Goal: Task Accomplishment & Management: Manage account settings

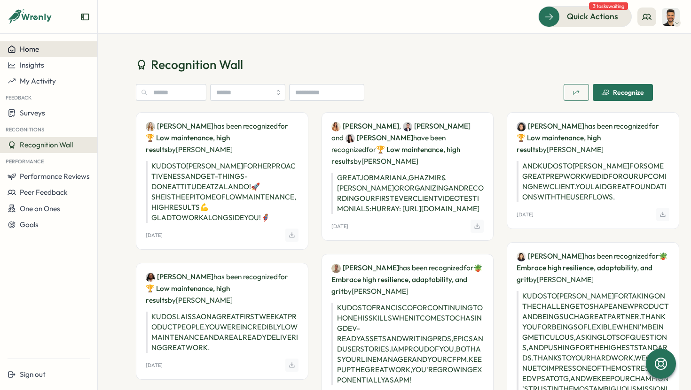
click at [31, 49] on span "Home" at bounding box center [29, 49] width 19 height 9
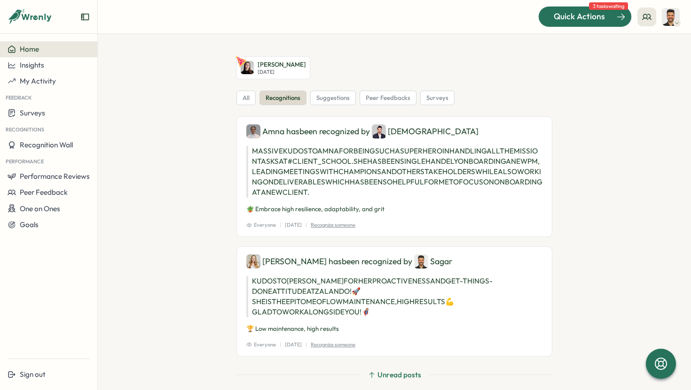
click at [551, 19] on div "Quick Actions" at bounding box center [578, 16] width 85 height 12
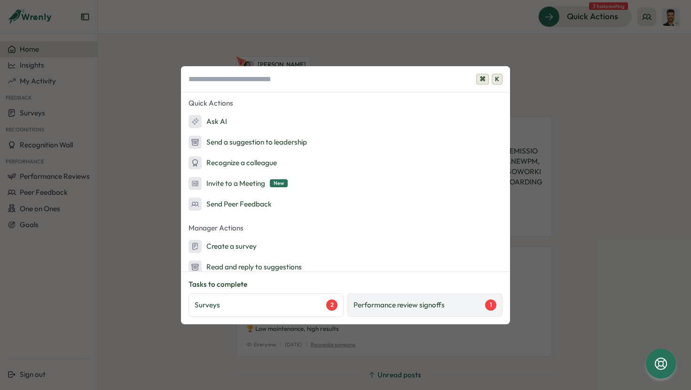
click at [423, 311] on div "Performance review signoffs 1" at bounding box center [424, 305] width 155 height 23
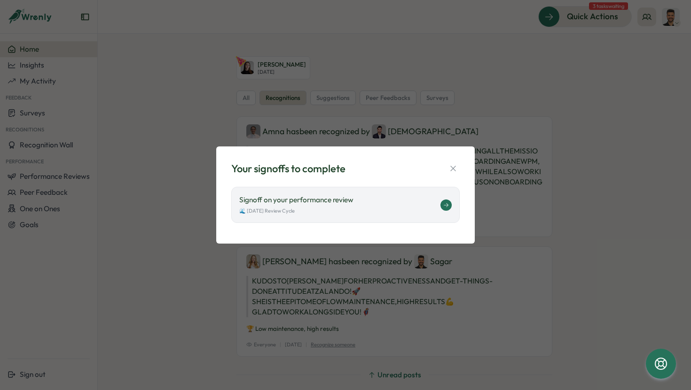
click at [382, 208] on div "🌊 [DATE] Review Cycle" at bounding box center [339, 211] width 201 height 8
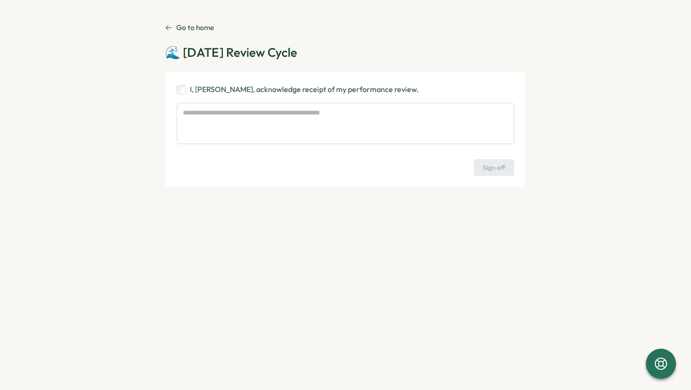
click at [171, 25] on icon at bounding box center [169, 28] width 8 height 8
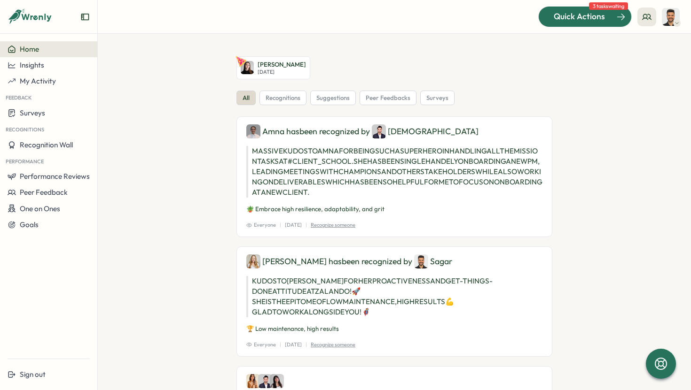
click at [597, 21] on span "Quick Actions" at bounding box center [578, 16] width 51 height 12
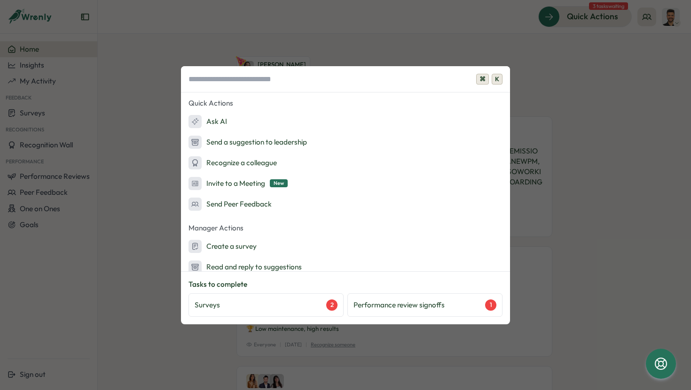
click at [140, 209] on div "⌘ K Quick Actions Ask AI Send a suggestion to leadership Recognize a colleague …" at bounding box center [345, 195] width 691 height 390
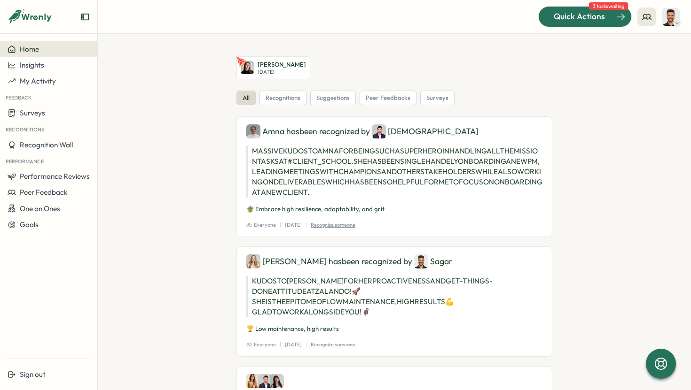
click at [580, 21] on span "Quick Actions" at bounding box center [578, 16] width 51 height 12
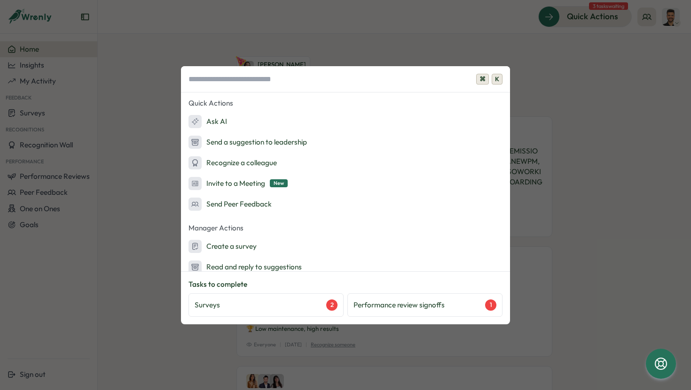
click at [161, 147] on div "⌘ K Quick Actions Ask AI Send a suggestion to leadership Recognize a colleague …" at bounding box center [345, 195] width 691 height 390
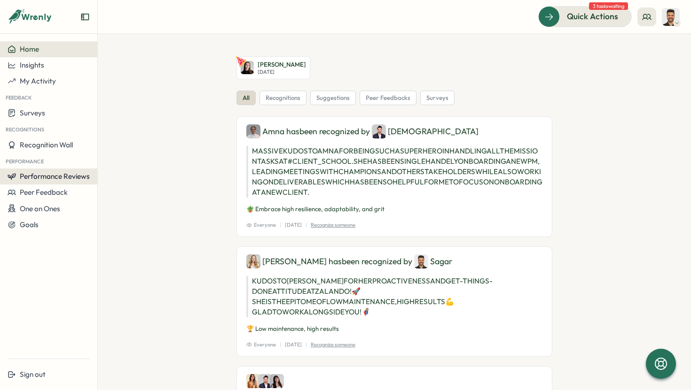
click at [73, 178] on span "Performance Reviews" at bounding box center [55, 176] width 70 height 9
click at [108, 169] on div "Reviews" at bounding box center [113, 168] width 26 height 10
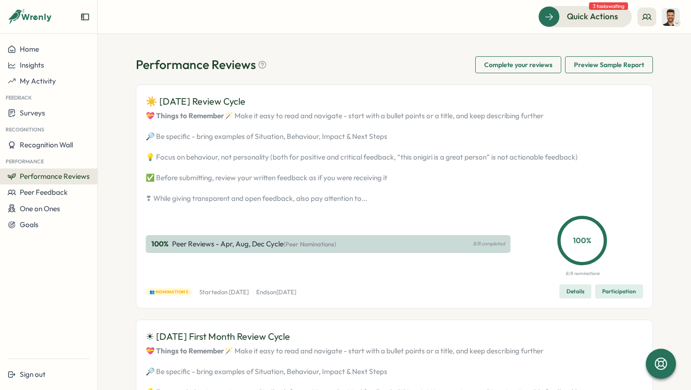
click at [609, 298] on span "Participation" at bounding box center [619, 291] width 34 height 13
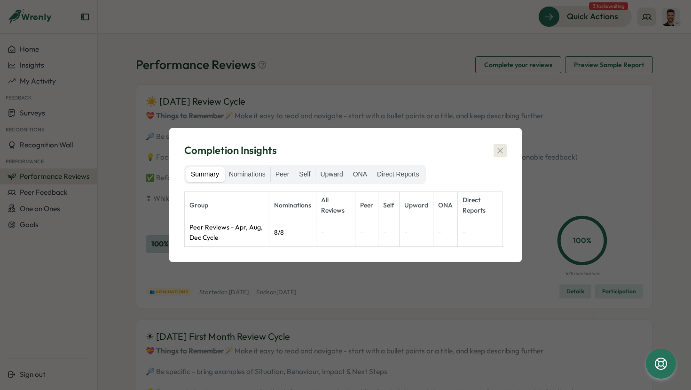
click at [493, 152] on button "button" at bounding box center [499, 150] width 13 height 13
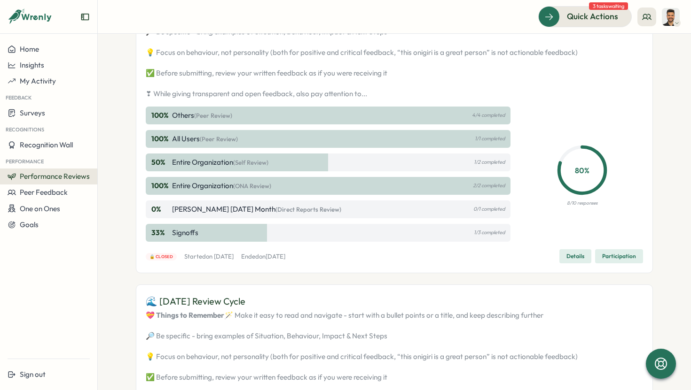
scroll to position [812, 0]
click at [577, 262] on span "Details" at bounding box center [575, 255] width 18 height 13
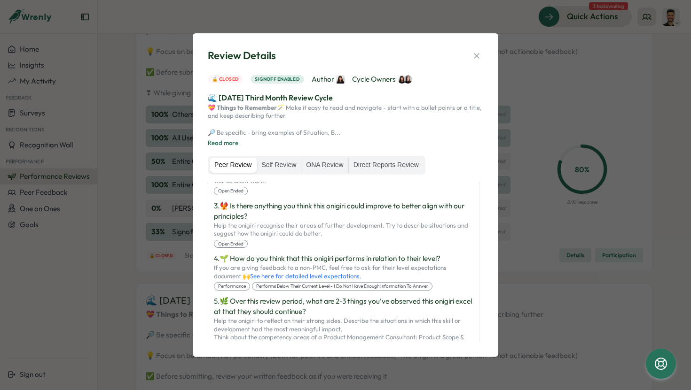
scroll to position [423, 0]
click at [297, 172] on label "Self Review" at bounding box center [278, 165] width 44 height 15
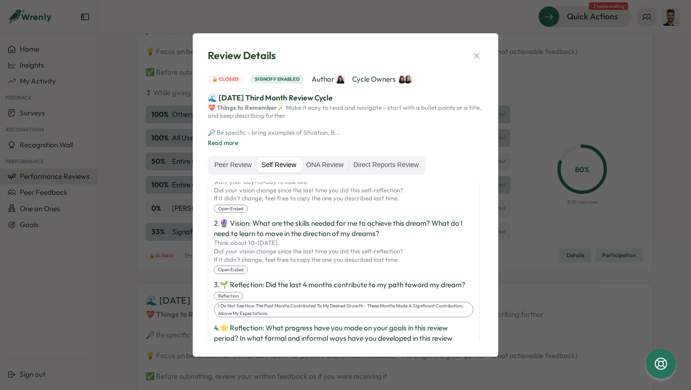
scroll to position [0, 0]
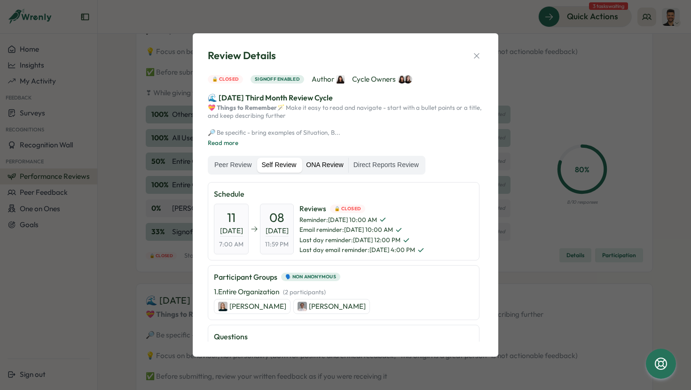
click at [336, 172] on label "ONA Review" at bounding box center [324, 165] width 47 height 15
click at [386, 166] on label "Direct Reports Review" at bounding box center [386, 165] width 75 height 15
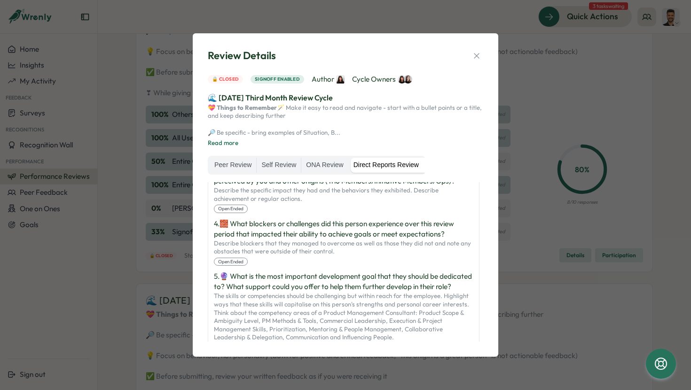
scroll to position [445, 0]
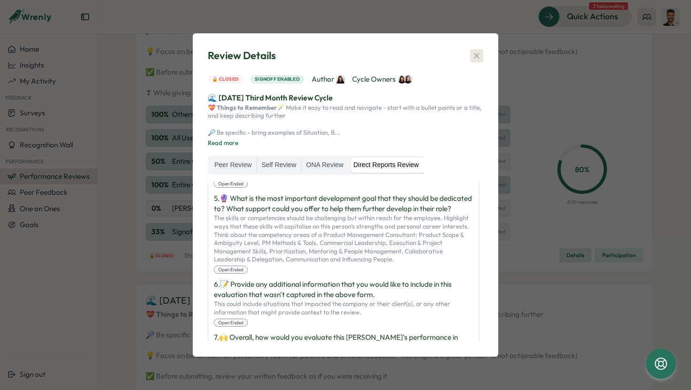
click at [481, 50] on button "button" at bounding box center [476, 55] width 13 height 13
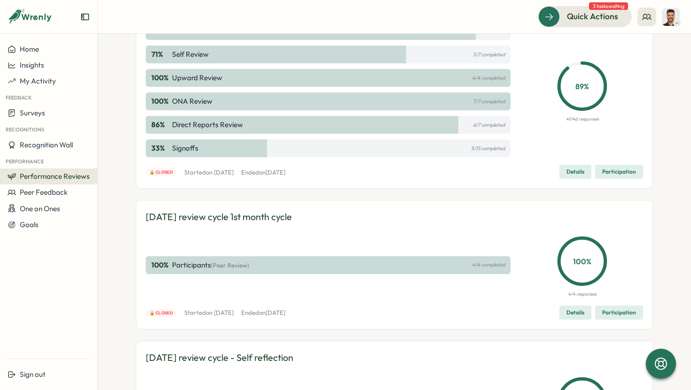
scroll to position [1201, 0]
click at [573, 178] on span "Details" at bounding box center [575, 171] width 18 height 13
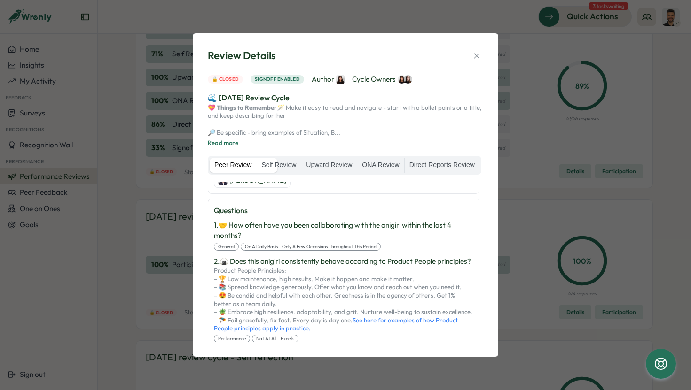
scroll to position [293, 0]
click at [478, 51] on icon "button" at bounding box center [476, 55] width 9 height 9
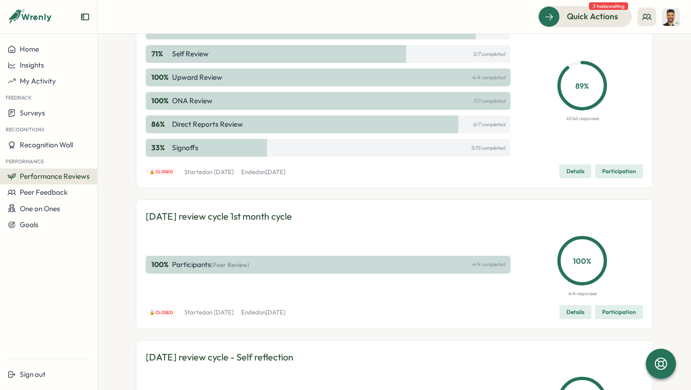
click at [623, 178] on span "Participation" at bounding box center [619, 171] width 34 height 13
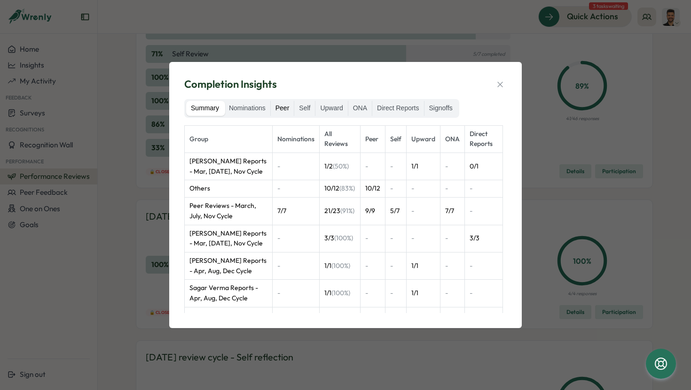
click at [292, 109] on label "Peer" at bounding box center [282, 108] width 23 height 15
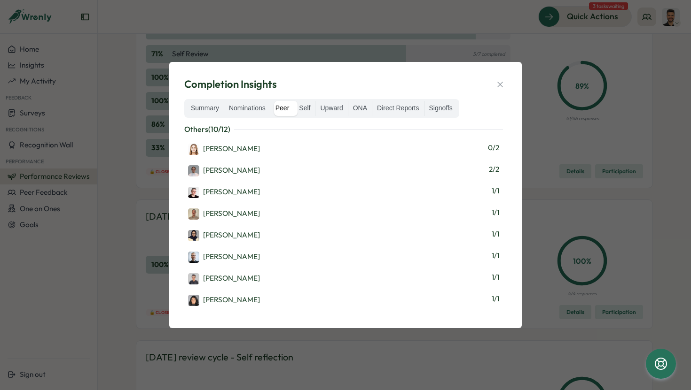
scroll to position [0, 0]
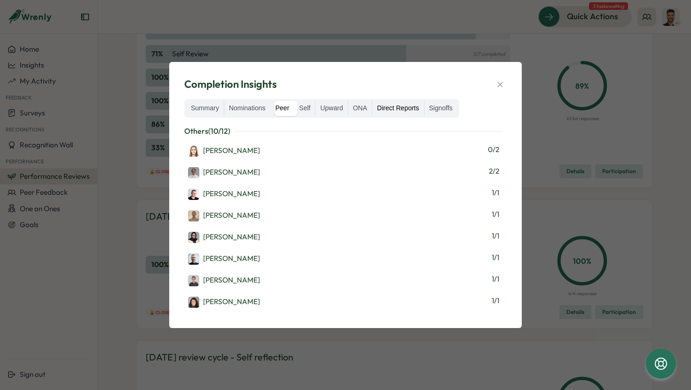
click at [412, 106] on label "Direct Reports" at bounding box center [397, 108] width 51 height 15
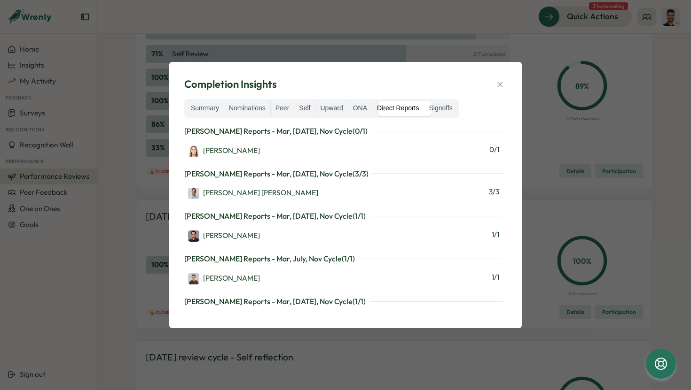
scroll to position [16, 0]
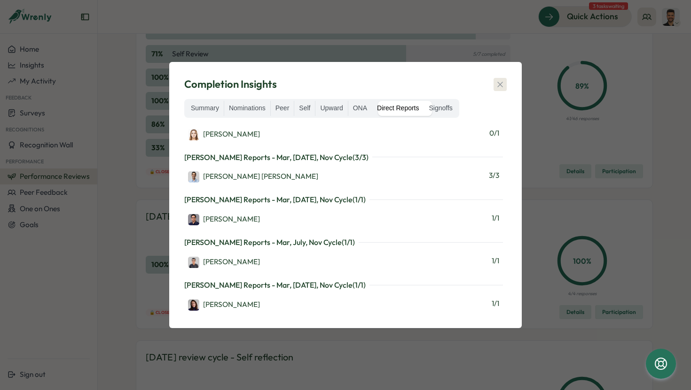
click at [503, 78] on button "button" at bounding box center [499, 84] width 13 height 13
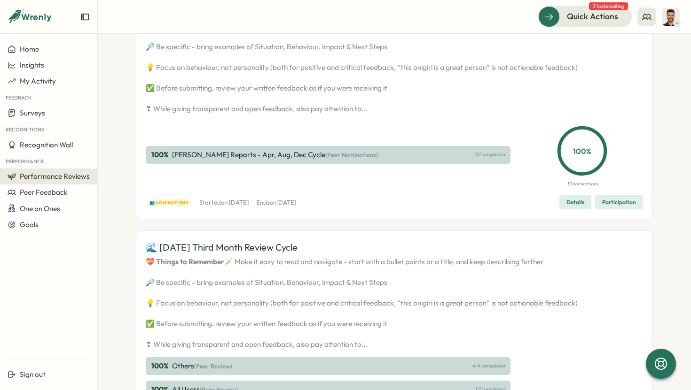
scroll to position [502, 0]
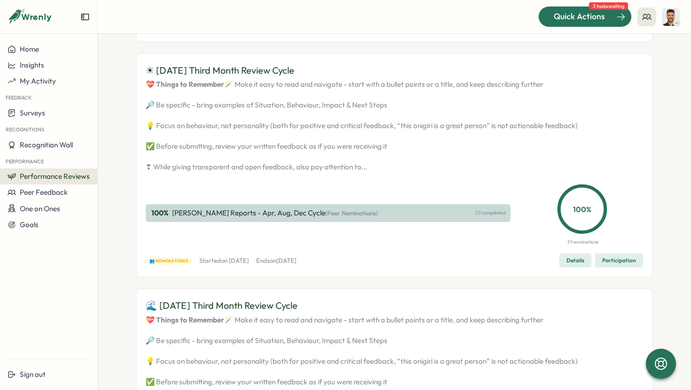
click at [595, 15] on span "Quick Actions" at bounding box center [578, 16] width 51 height 12
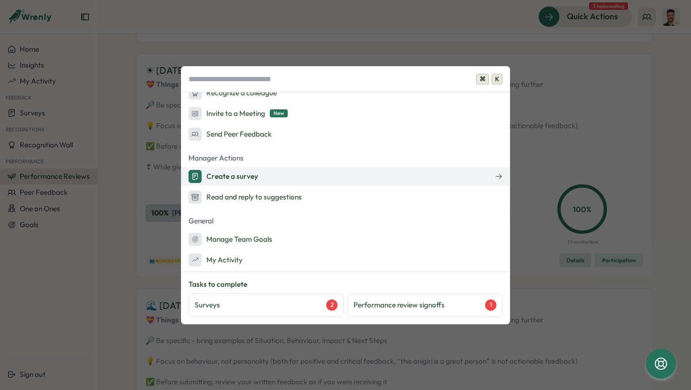
scroll to position [70, 0]
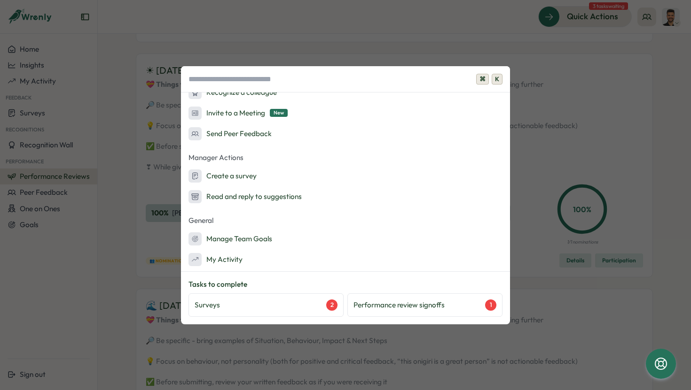
click at [67, 249] on div "⌘ K Quick Actions Ask AI Send a suggestion to leadership Recognize a colleague …" at bounding box center [345, 195] width 691 height 390
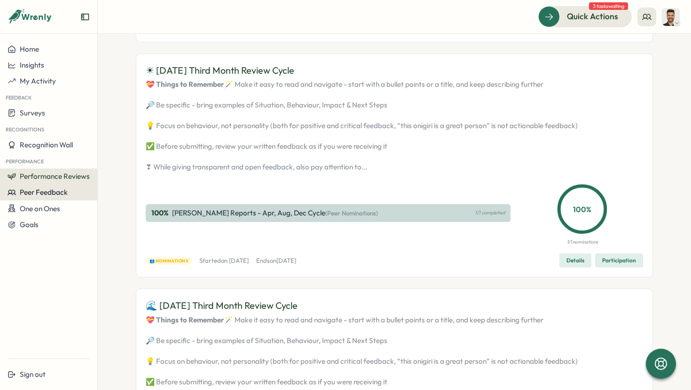
click at [62, 196] on span "Peer Feedback" at bounding box center [44, 192] width 48 height 9
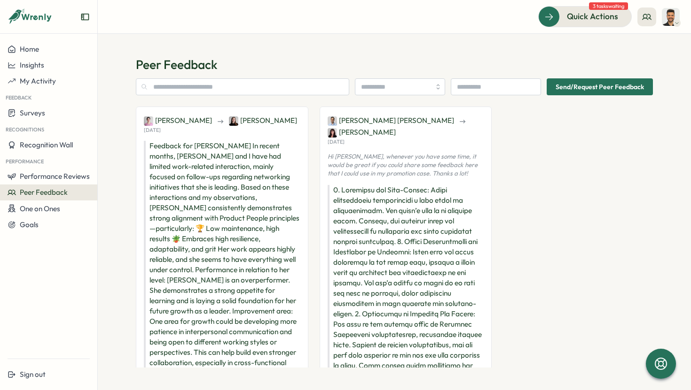
click at [678, 18] on img at bounding box center [670, 17] width 18 height 18
click at [666, 66] on div "My Activity" at bounding box center [654, 64] width 47 height 10
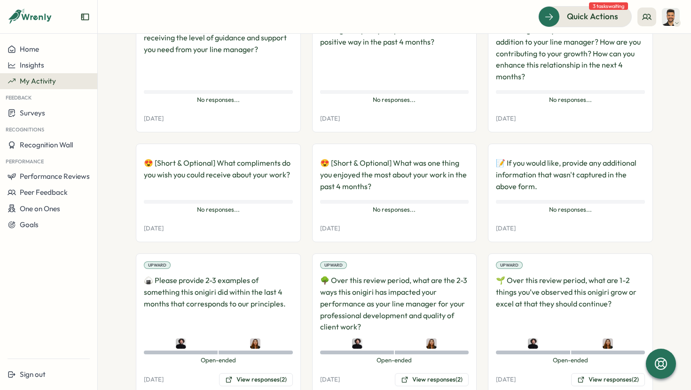
scroll to position [607, 0]
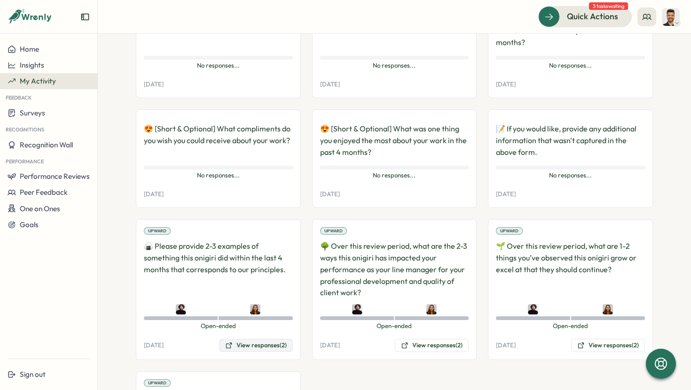
click at [263, 339] on button "View responses (2)" at bounding box center [256, 345] width 74 height 13
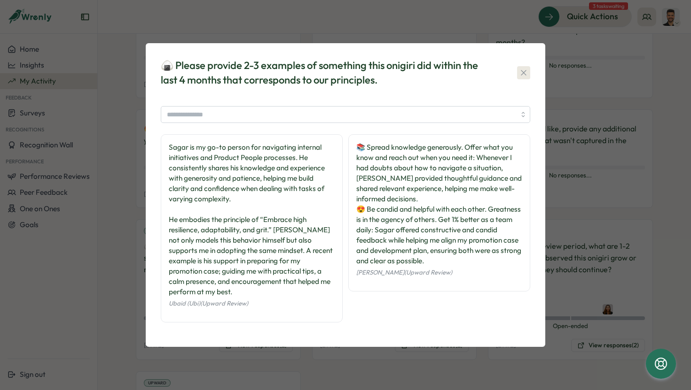
click at [523, 74] on icon "button" at bounding box center [523, 72] width 9 height 9
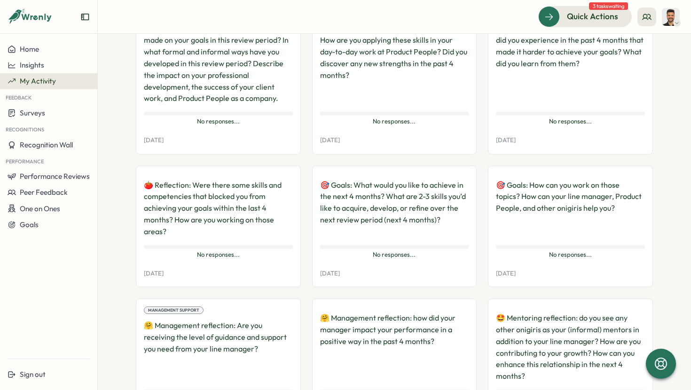
scroll to position [0, 0]
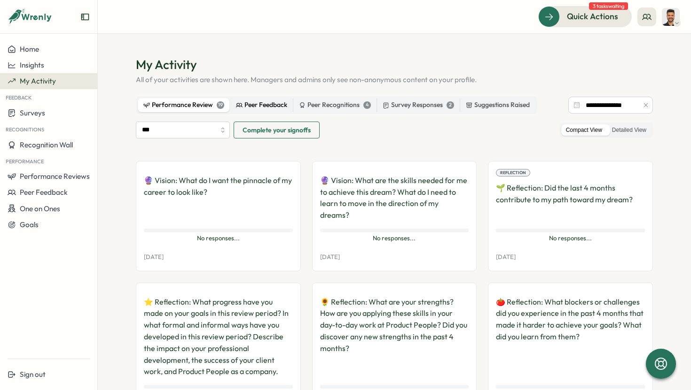
click at [264, 107] on div "Peer Feedback" at bounding box center [261, 105] width 51 height 10
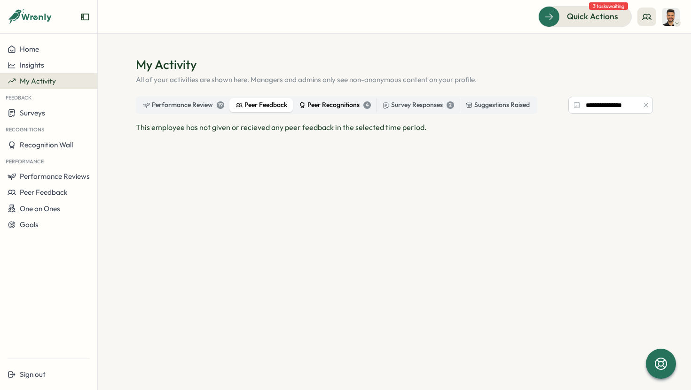
click at [318, 104] on div "Peer Recognitions 4" at bounding box center [335, 105] width 72 height 10
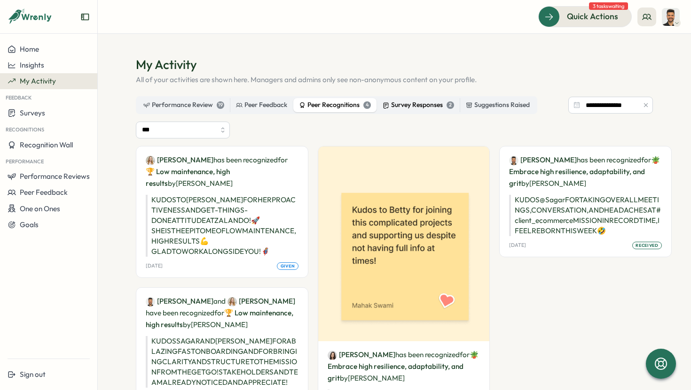
click at [401, 104] on div "Survey Responses 2" at bounding box center [417, 105] width 71 height 10
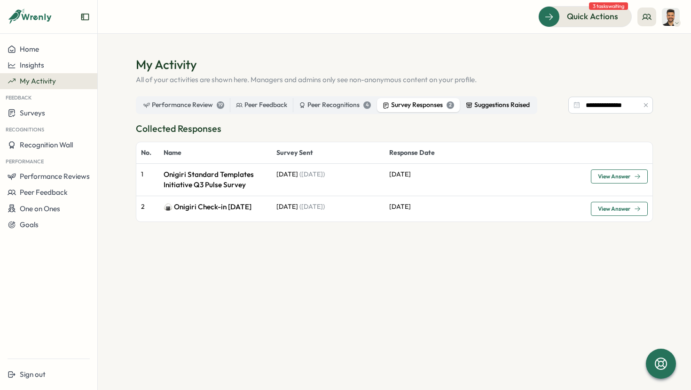
click at [496, 108] on div "Suggestions Raised" at bounding box center [498, 105] width 64 height 10
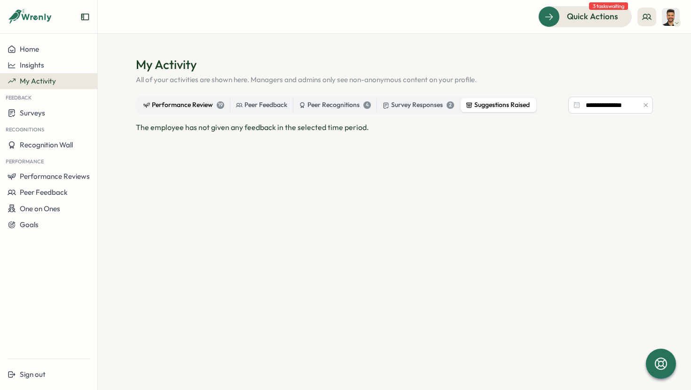
click at [194, 105] on div "Performance Review 19" at bounding box center [183, 105] width 81 height 10
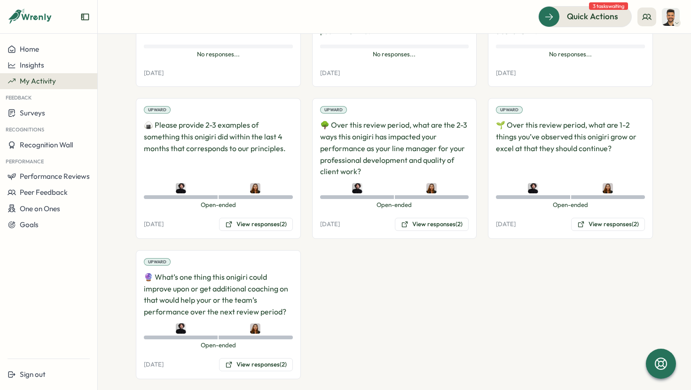
scroll to position [728, 0]
click at [251, 218] on button "View responses (2)" at bounding box center [256, 224] width 74 height 13
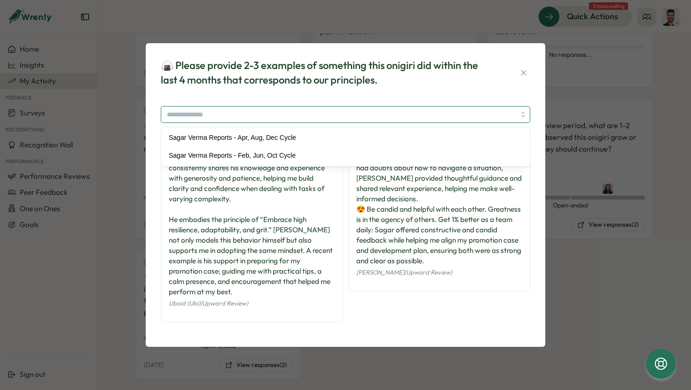
click at [393, 117] on input "search" at bounding box center [341, 115] width 349 height 16
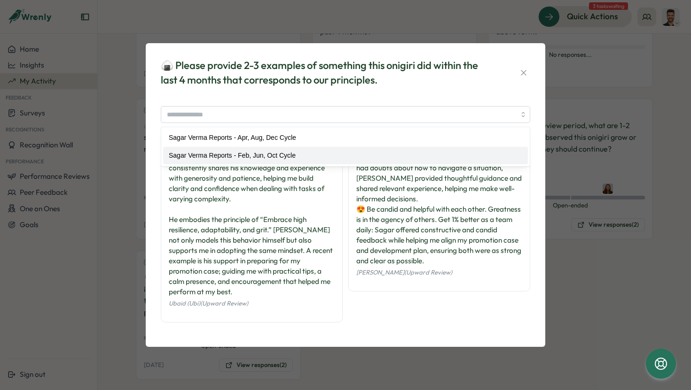
click at [337, 268] on div "Sagar is my go-to person for navigating internal initiatives and Product People…" at bounding box center [252, 228] width 182 height 188
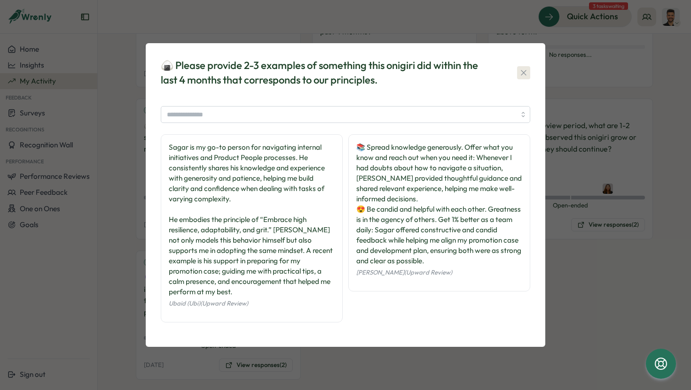
click at [524, 75] on icon "button" at bounding box center [523, 72] width 9 height 9
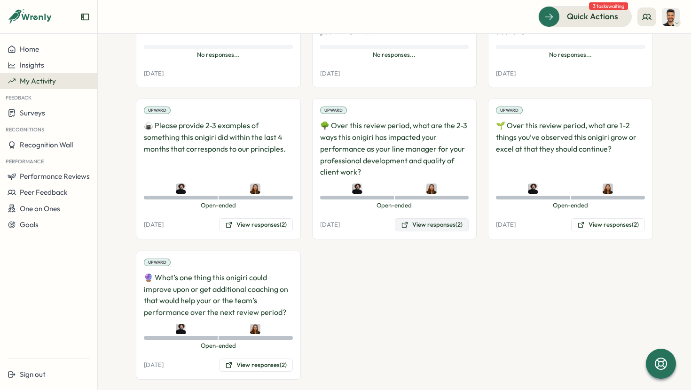
click at [422, 218] on button "View responses (2)" at bounding box center [432, 224] width 74 height 13
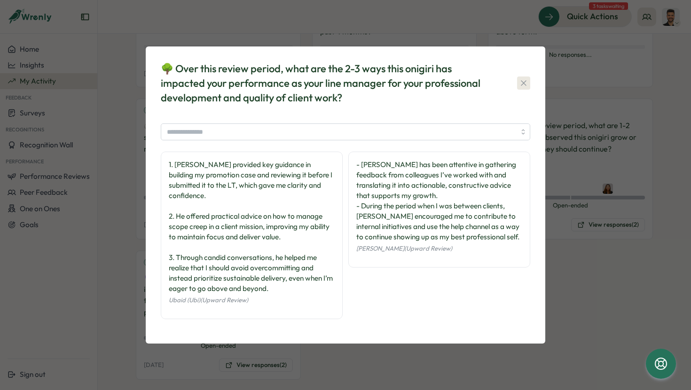
click at [526, 84] on icon "button" at bounding box center [523, 82] width 9 height 9
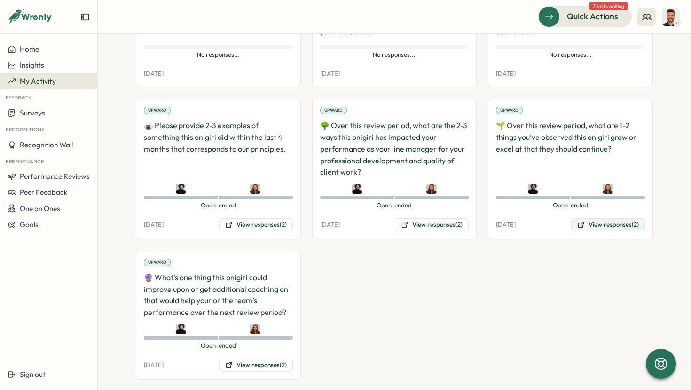
click at [611, 218] on button "View responses (2)" at bounding box center [608, 224] width 74 height 13
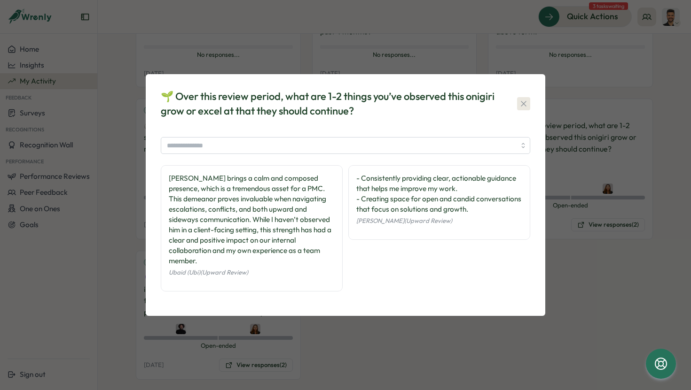
click at [523, 108] on icon "button" at bounding box center [523, 103] width 9 height 9
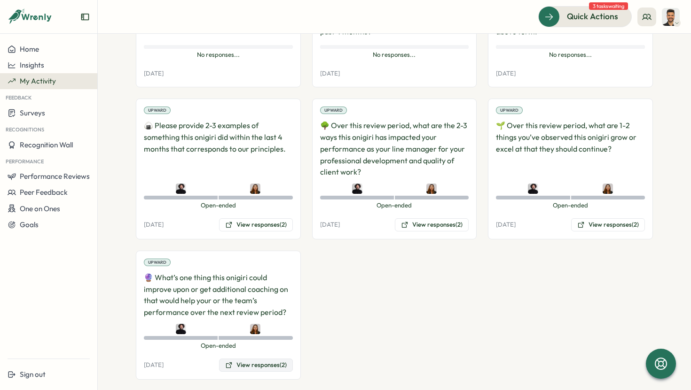
click at [259, 359] on button "View responses (2)" at bounding box center [256, 365] width 74 height 13
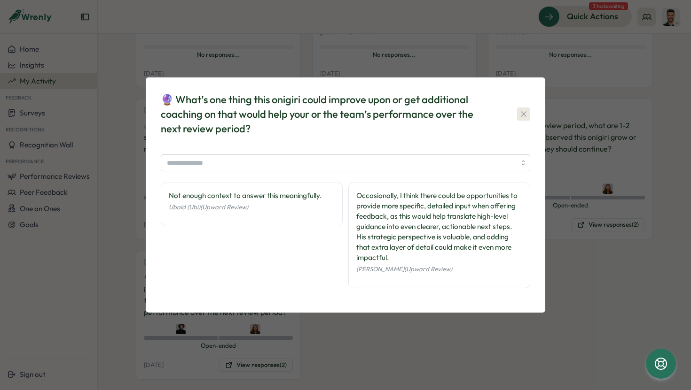
click at [520, 111] on icon "button" at bounding box center [523, 113] width 9 height 9
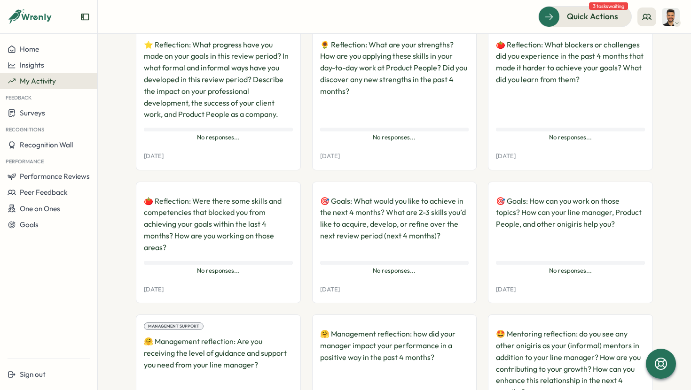
scroll to position [0, 0]
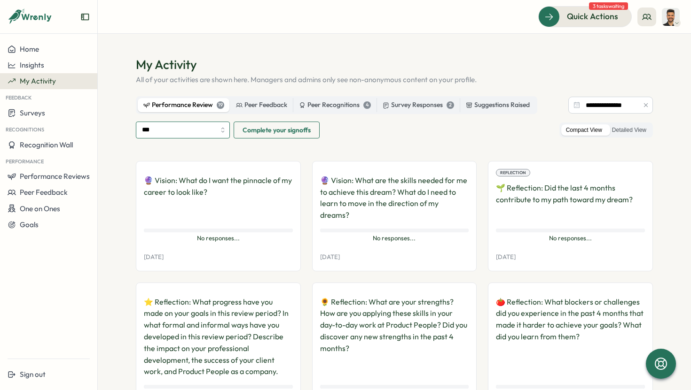
click at [213, 128] on input "***" at bounding box center [183, 130] width 94 height 17
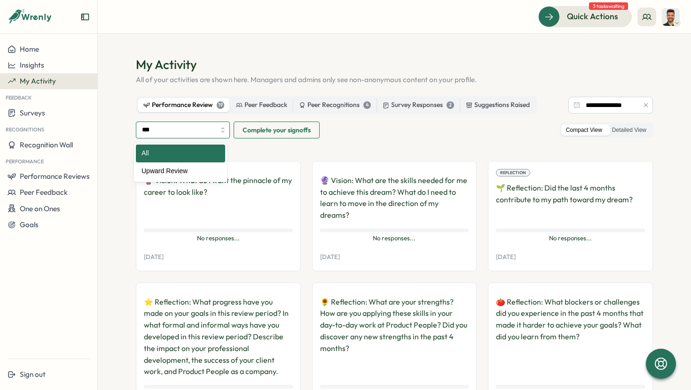
click at [211, 133] on input "***" at bounding box center [183, 130] width 94 height 17
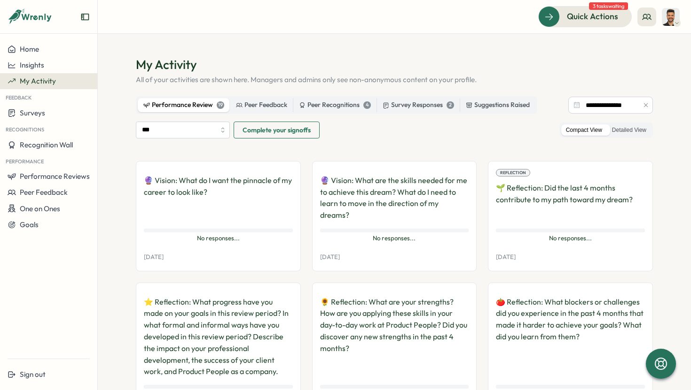
click at [212, 196] on p "🔮 Vision: What do I want the pinnacle of my career to look like?" at bounding box center [218, 198] width 149 height 47
click at [210, 251] on div "01 Jul, 2025" at bounding box center [218, 257] width 149 height 12
click at [217, 234] on span "No responses..." at bounding box center [218, 238] width 149 height 8
click at [350, 107] on div "Peer Recognitions 4" at bounding box center [335, 105] width 72 height 10
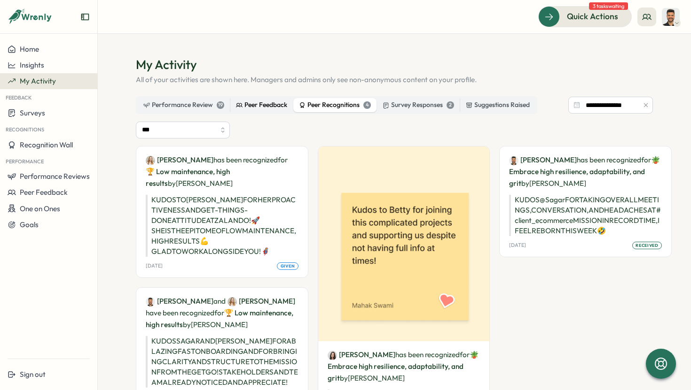
click at [267, 105] on div "Peer Feedback" at bounding box center [261, 105] width 51 height 10
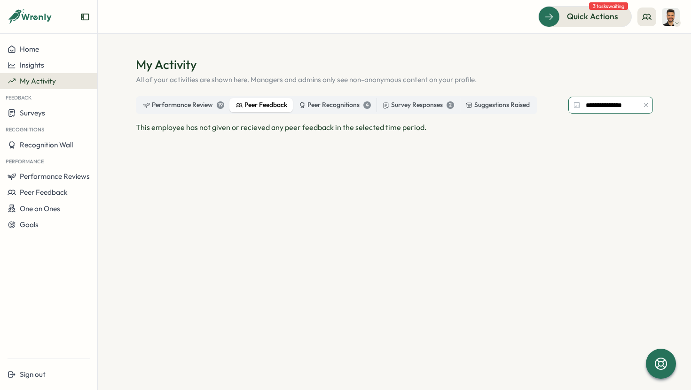
click at [610, 101] on input "**********" at bounding box center [610, 105] width 85 height 17
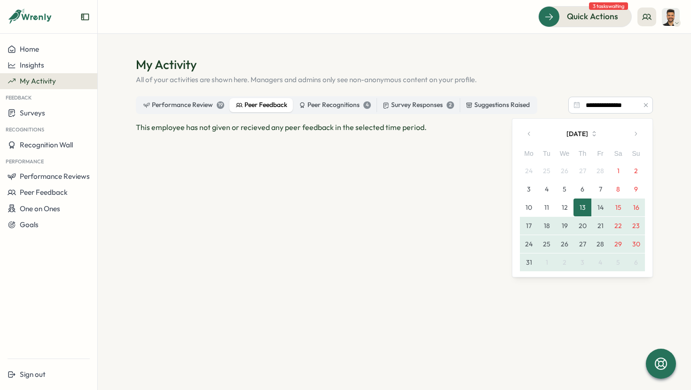
click at [629, 135] on button "button" at bounding box center [635, 133] width 19 height 19
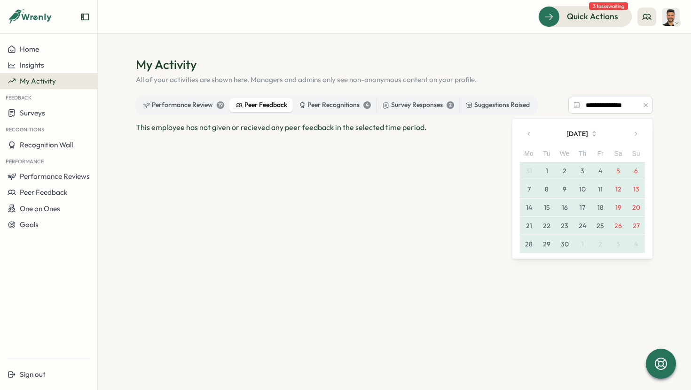
click at [629, 135] on button "button" at bounding box center [635, 133] width 19 height 19
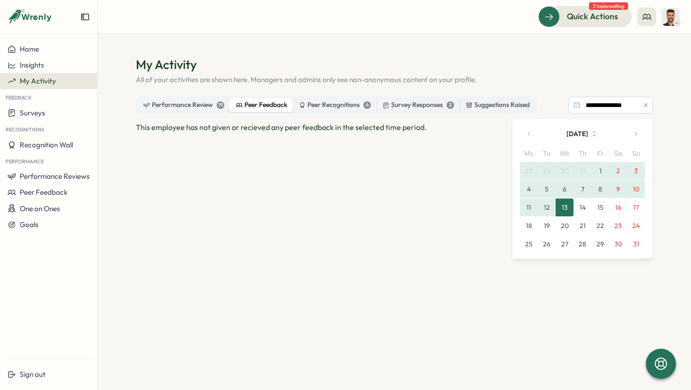
click at [634, 222] on button "24" at bounding box center [636, 226] width 18 height 18
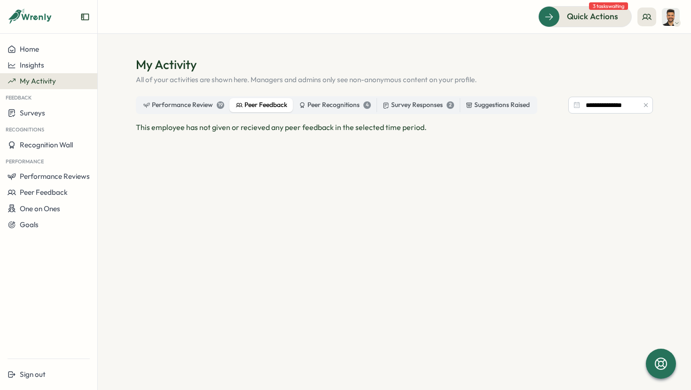
click at [430, 191] on div "This employee has not given or recieved any peer feedback in the selected time …" at bounding box center [394, 227] width 517 height 211
click at [320, 104] on div "Peer Recognitions 4" at bounding box center [335, 105] width 72 height 10
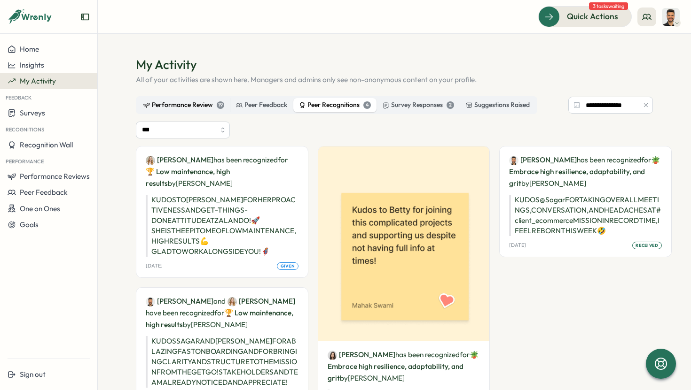
click at [197, 102] on div "Performance Review 19" at bounding box center [183, 105] width 81 height 10
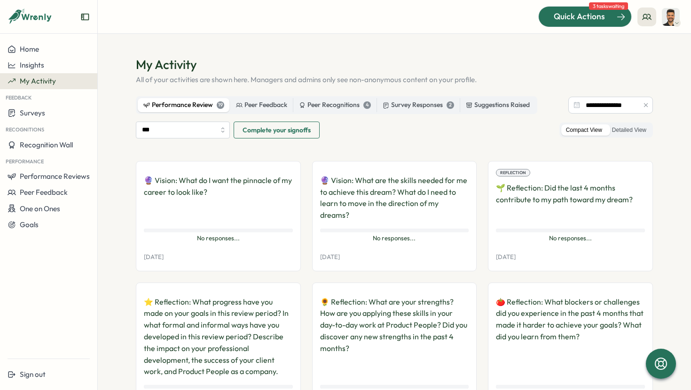
click at [597, 12] on span "Quick Actions" at bounding box center [578, 16] width 51 height 12
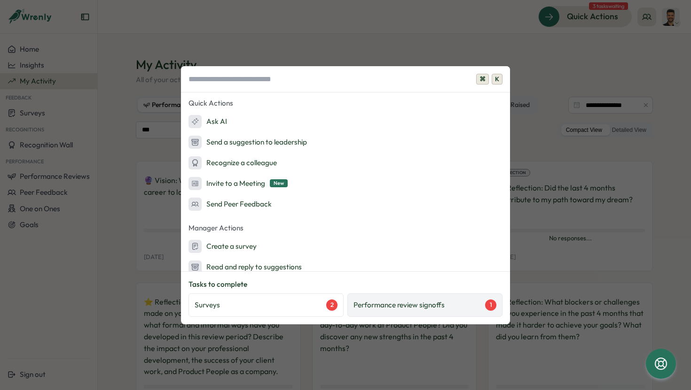
click at [400, 298] on div "Performance review signoffs 1" at bounding box center [424, 305] width 155 height 23
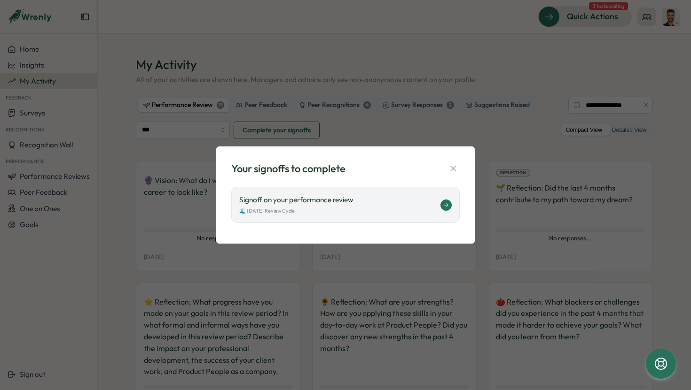
click at [366, 208] on div "🌊 [DATE] Review Cycle" at bounding box center [339, 211] width 201 height 8
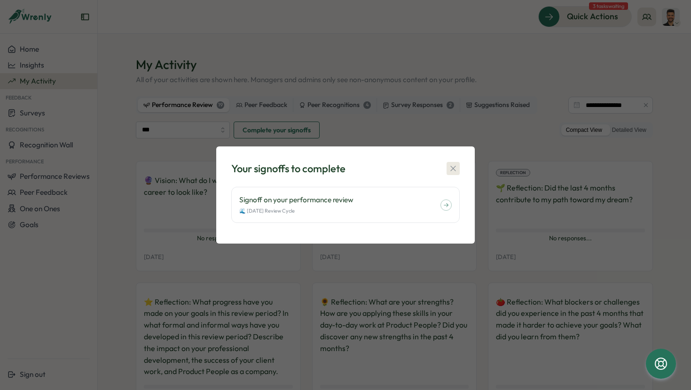
click at [452, 170] on icon "button" at bounding box center [452, 168] width 9 height 9
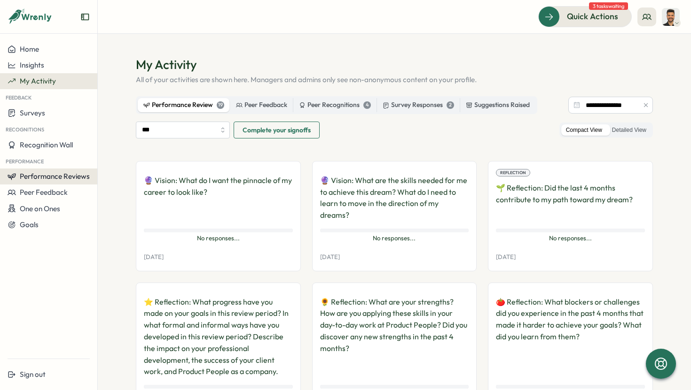
click at [62, 182] on button "Performance Reviews" at bounding box center [48, 177] width 97 height 16
click at [102, 168] on div "Reviews" at bounding box center [113, 168] width 26 height 10
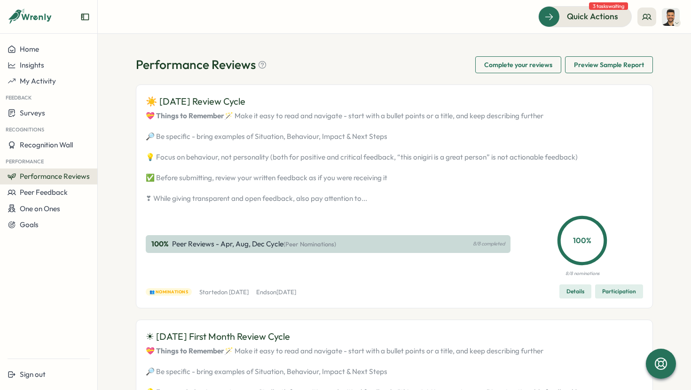
click at [56, 180] on span "Performance Reviews" at bounding box center [55, 176] width 70 height 9
click at [106, 191] on div "Insights" at bounding box center [113, 186] width 34 height 18
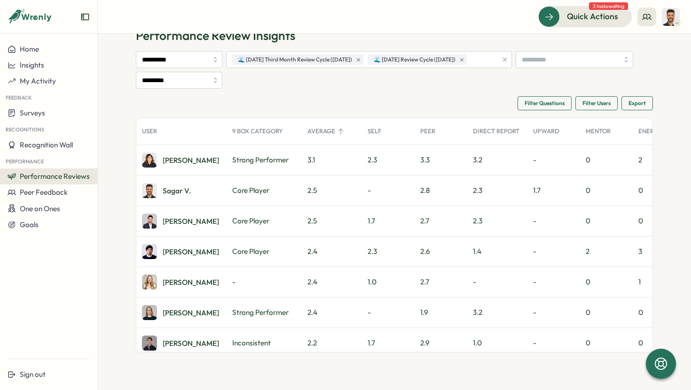
click at [67, 178] on span "Performance Reviews" at bounding box center [55, 176] width 70 height 9
click at [103, 169] on div "Reviews" at bounding box center [113, 168] width 26 height 10
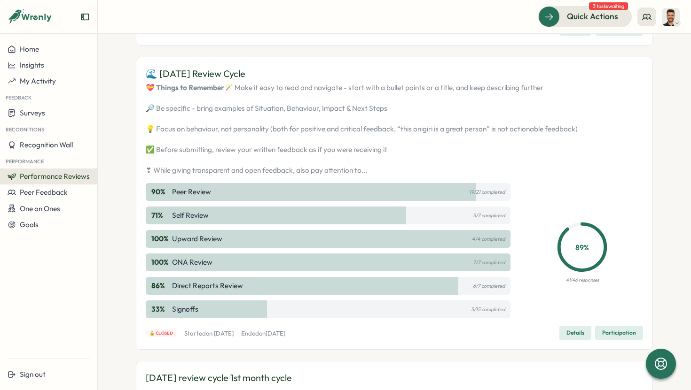
scroll to position [935, 0]
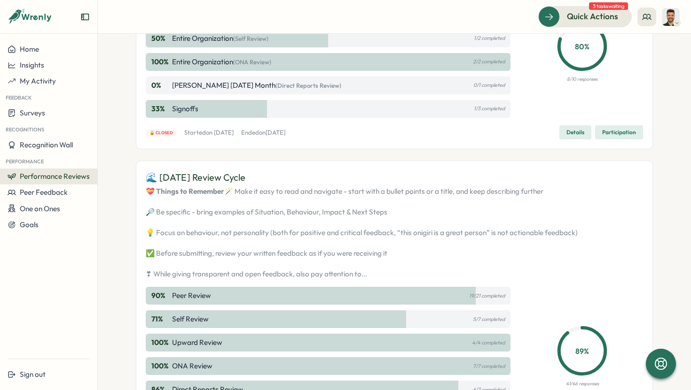
click at [626, 139] on span "Participation" at bounding box center [619, 132] width 34 height 13
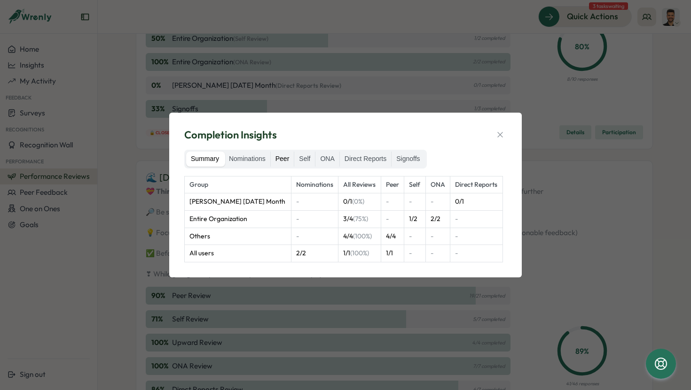
click at [284, 160] on label "Peer" at bounding box center [282, 159] width 23 height 15
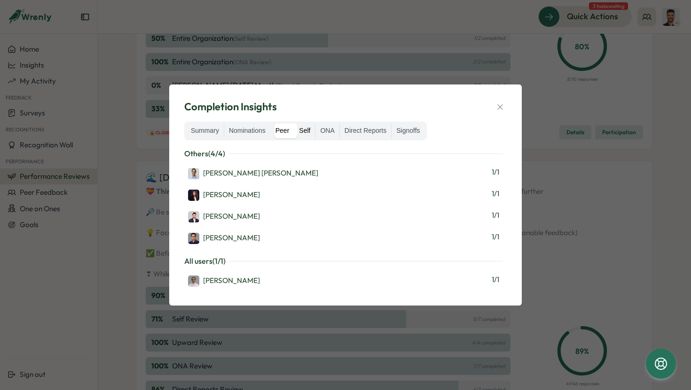
click at [312, 132] on label "Self" at bounding box center [304, 131] width 21 height 15
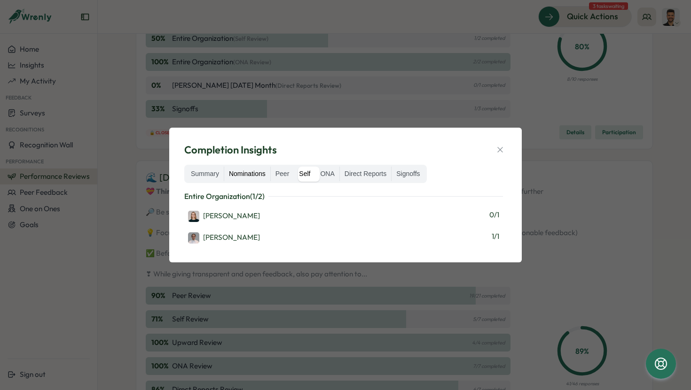
click at [252, 175] on label "Nominations" at bounding box center [247, 174] width 46 height 15
click at [336, 174] on label "ONA" at bounding box center [326, 174] width 23 height 15
click at [363, 176] on label "Direct Reports" at bounding box center [365, 174] width 51 height 15
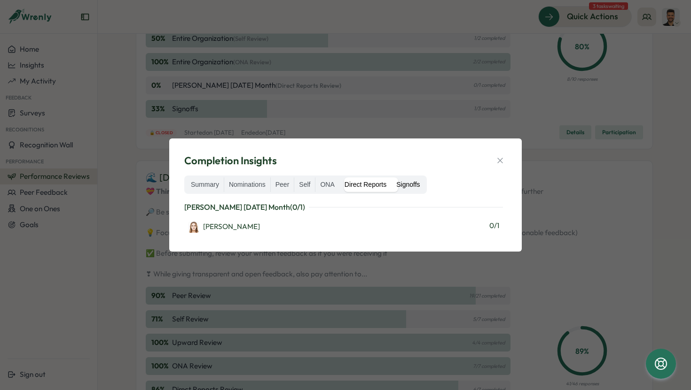
click at [417, 187] on label "Signoffs" at bounding box center [407, 185] width 33 height 15
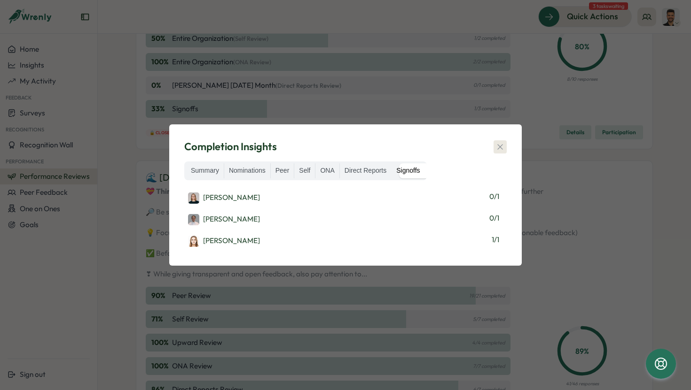
click at [494, 152] on button "button" at bounding box center [499, 146] width 13 height 13
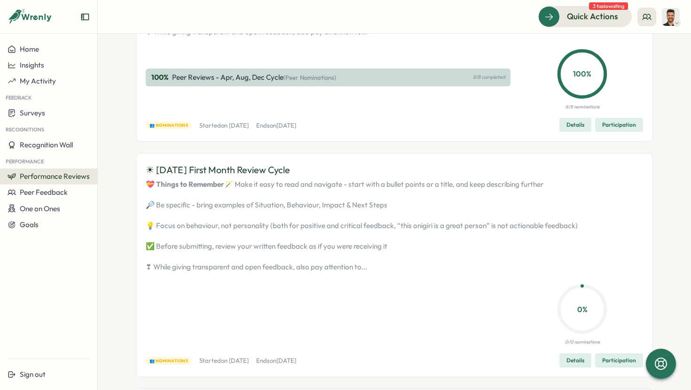
scroll to position [0, 0]
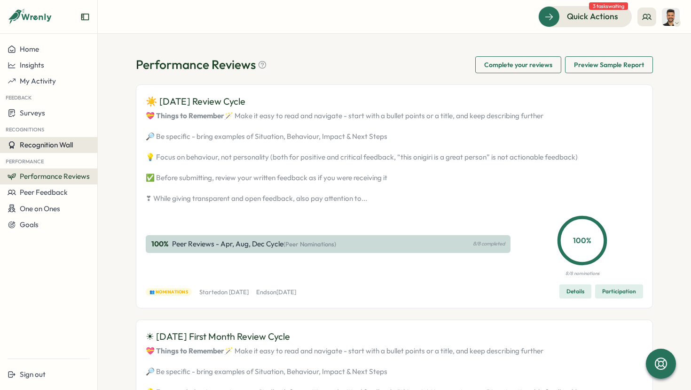
click at [70, 140] on span "Recognition Wall" at bounding box center [46, 144] width 53 height 9
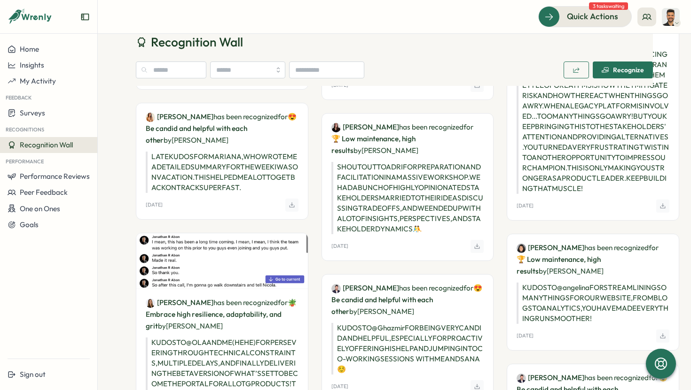
scroll to position [777, 0]
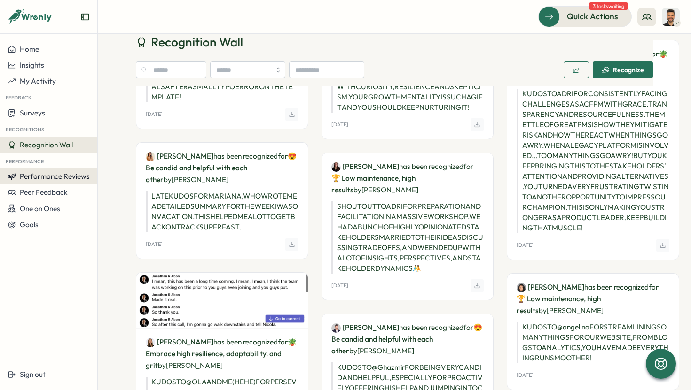
click at [56, 180] on span "Performance Reviews" at bounding box center [55, 176] width 70 height 9
click at [111, 169] on div "Reviews" at bounding box center [113, 168] width 26 height 10
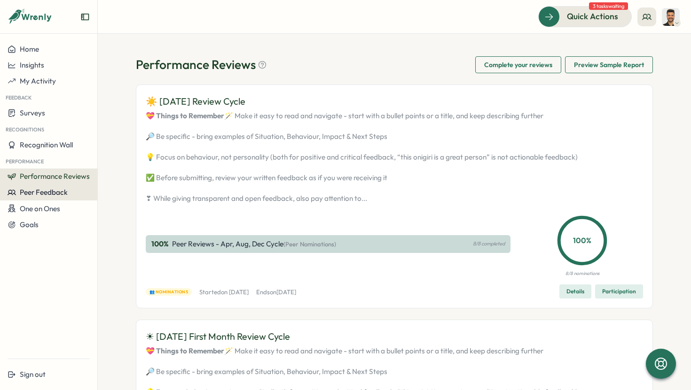
click at [16, 188] on div "Peer Feedback" at bounding box center [38, 192] width 60 height 8
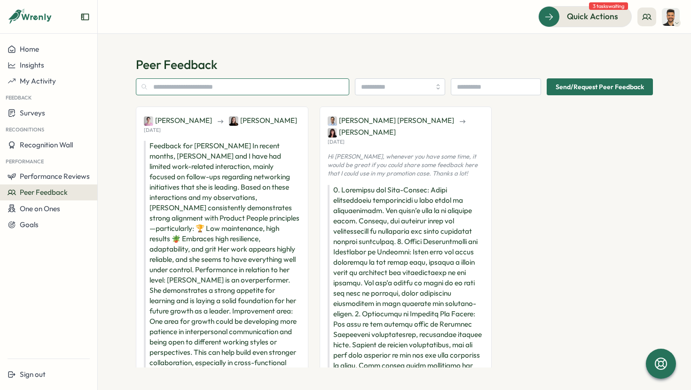
click at [301, 87] on input "text" at bounding box center [242, 86] width 213 height 17
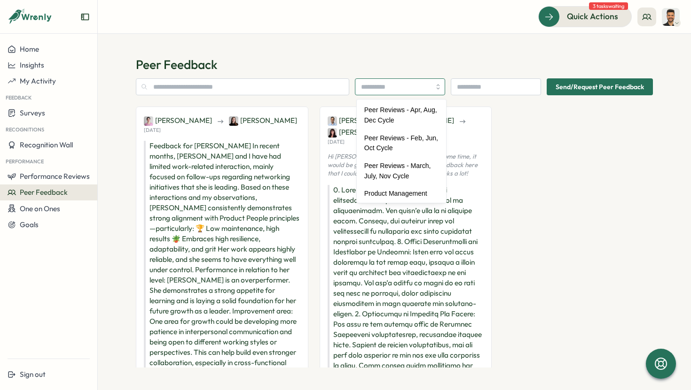
click at [442, 87] on input "search" at bounding box center [400, 86] width 90 height 17
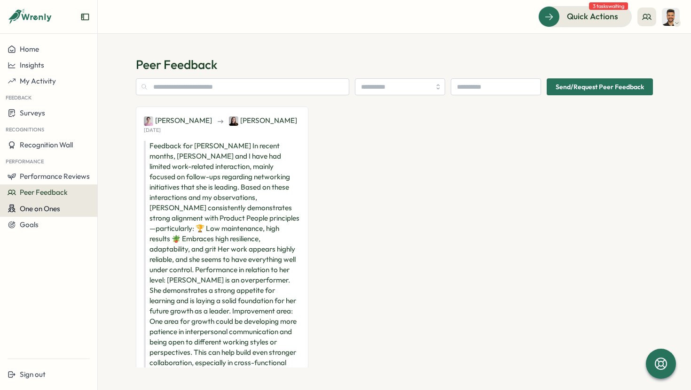
click at [40, 206] on span "One on Ones" at bounding box center [40, 208] width 40 height 9
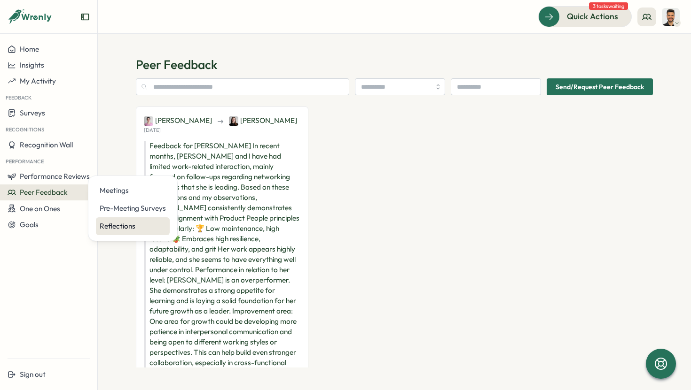
click at [123, 230] on div "Reflections" at bounding box center [133, 226] width 66 height 10
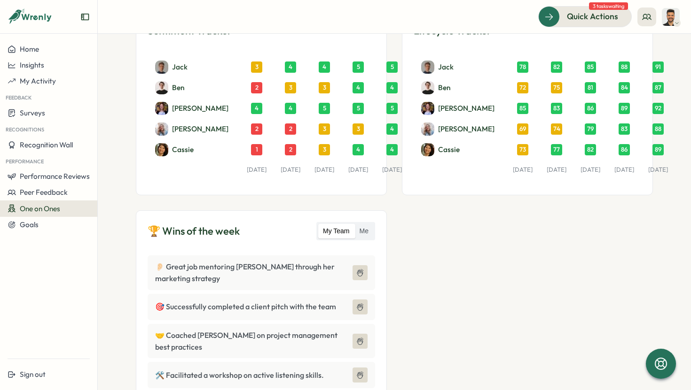
scroll to position [111, 0]
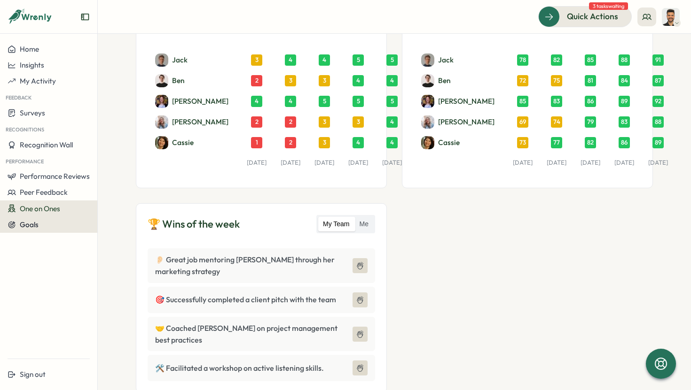
click at [39, 227] on div "Goals" at bounding box center [49, 225] width 82 height 8
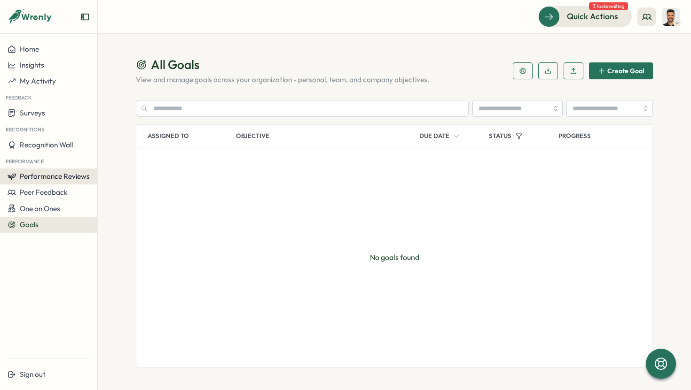
click at [46, 172] on span "Performance Reviews" at bounding box center [55, 176] width 70 height 9
click at [105, 165] on div "Reviews" at bounding box center [113, 168] width 26 height 10
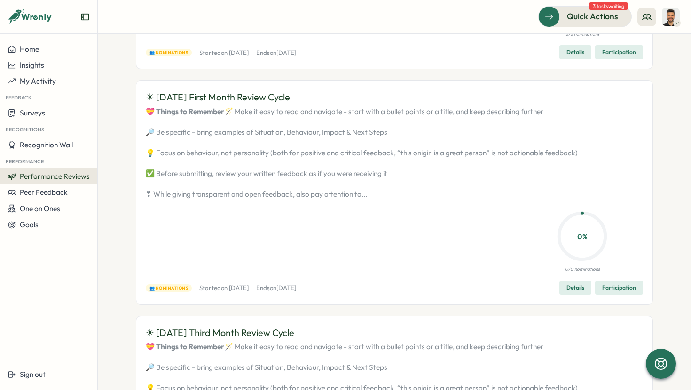
scroll to position [288, 0]
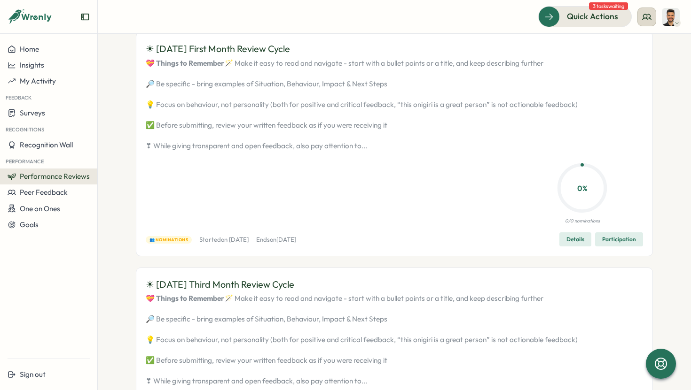
click at [644, 19] on icon at bounding box center [646, 16] width 9 height 9
click at [641, 46] on div "My Team" at bounding box center [646, 46] width 59 height 10
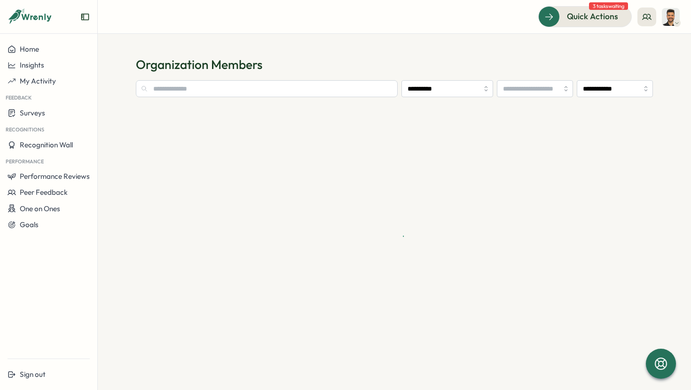
type input "**********"
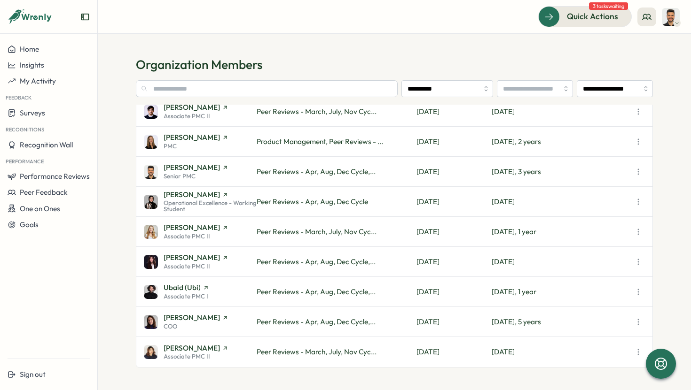
scroll to position [602, 0]
click at [652, 19] on button at bounding box center [646, 17] width 19 height 19
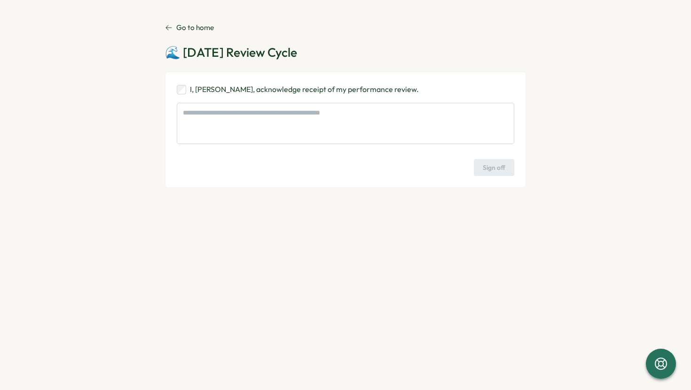
click at [289, 92] on p "I, [PERSON_NAME], acknowledge receipt of my performance review." at bounding box center [304, 90] width 229 height 12
type textarea "*"
